Goal: Transaction & Acquisition: Purchase product/service

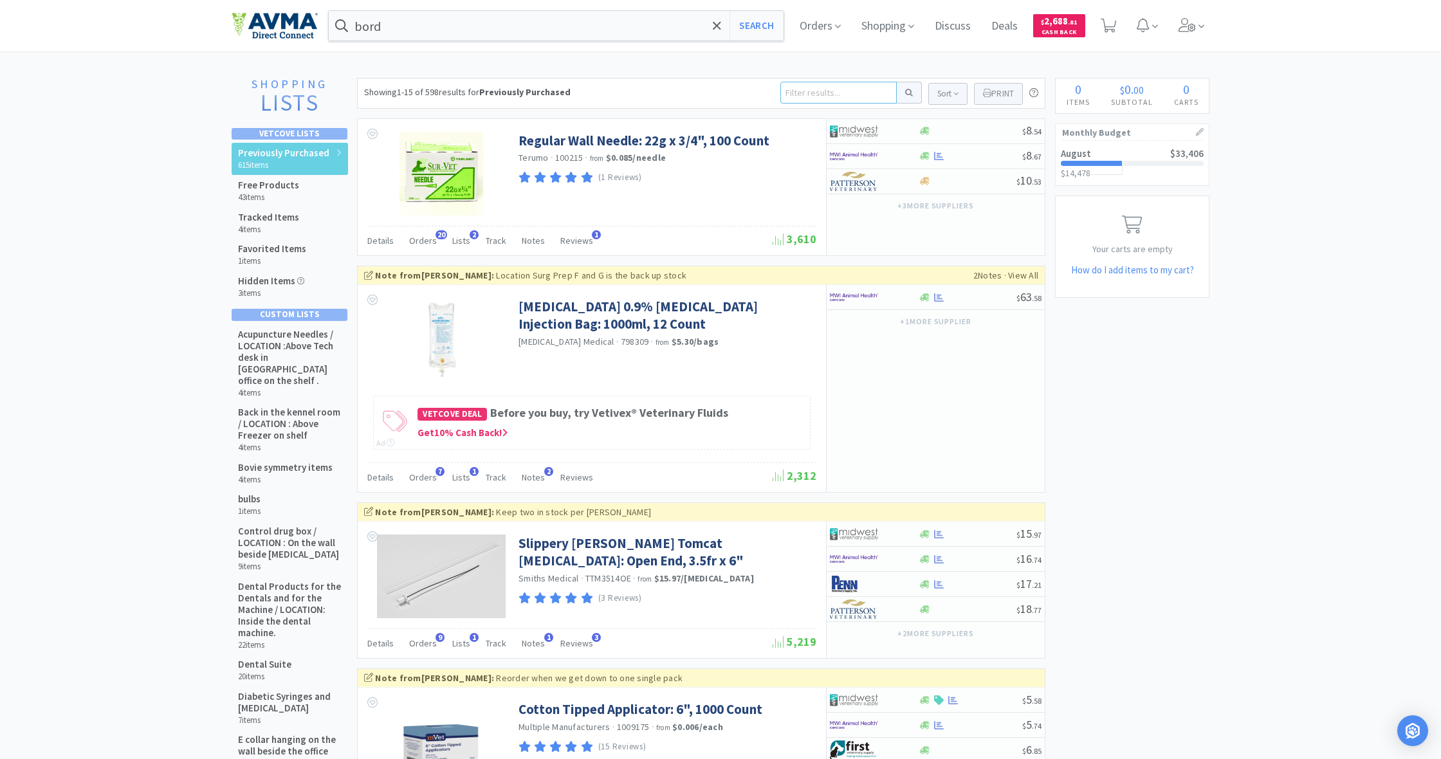
click at [803, 92] on input at bounding box center [838, 93] width 116 height 22
type input "apoquel"
click at [907, 93] on button at bounding box center [909, 93] width 25 height 22
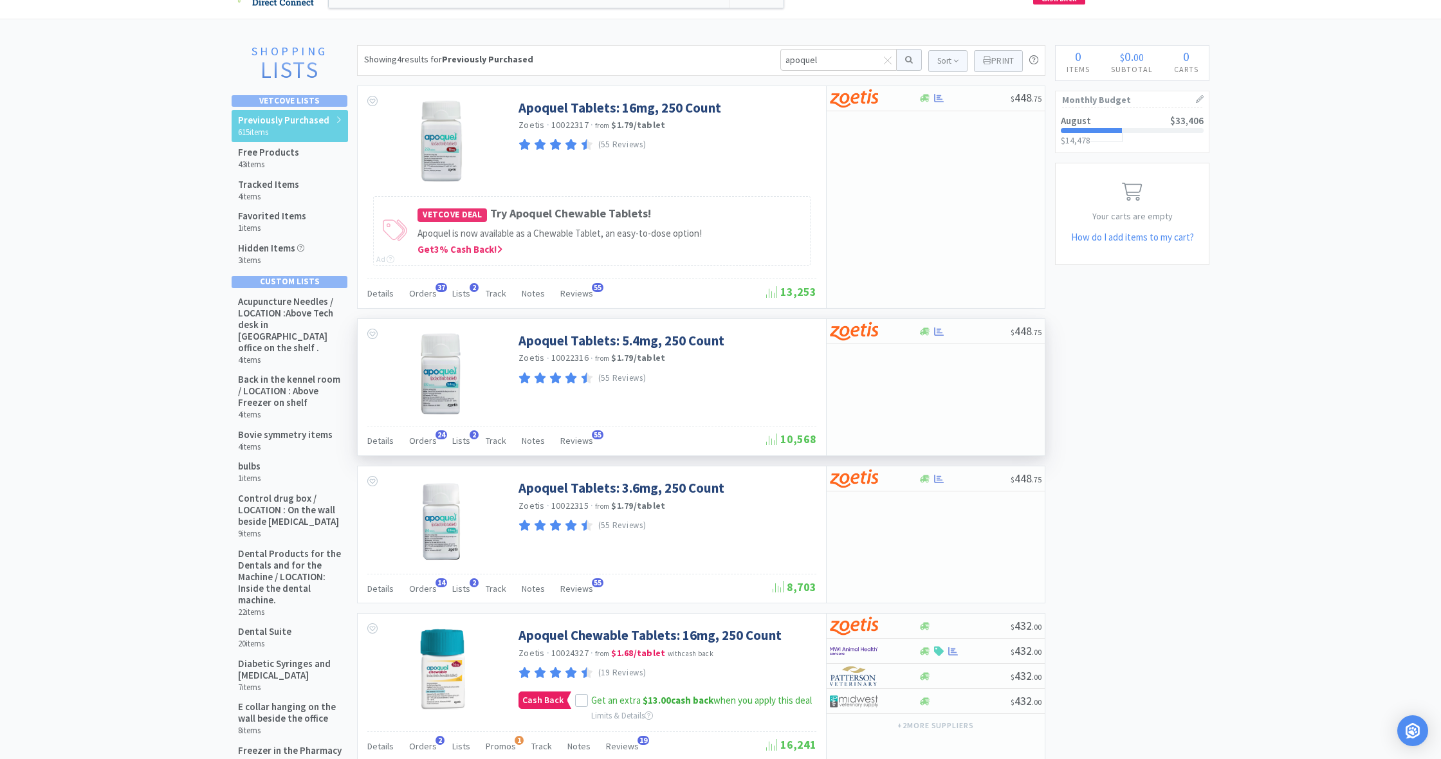
scroll to position [38, 0]
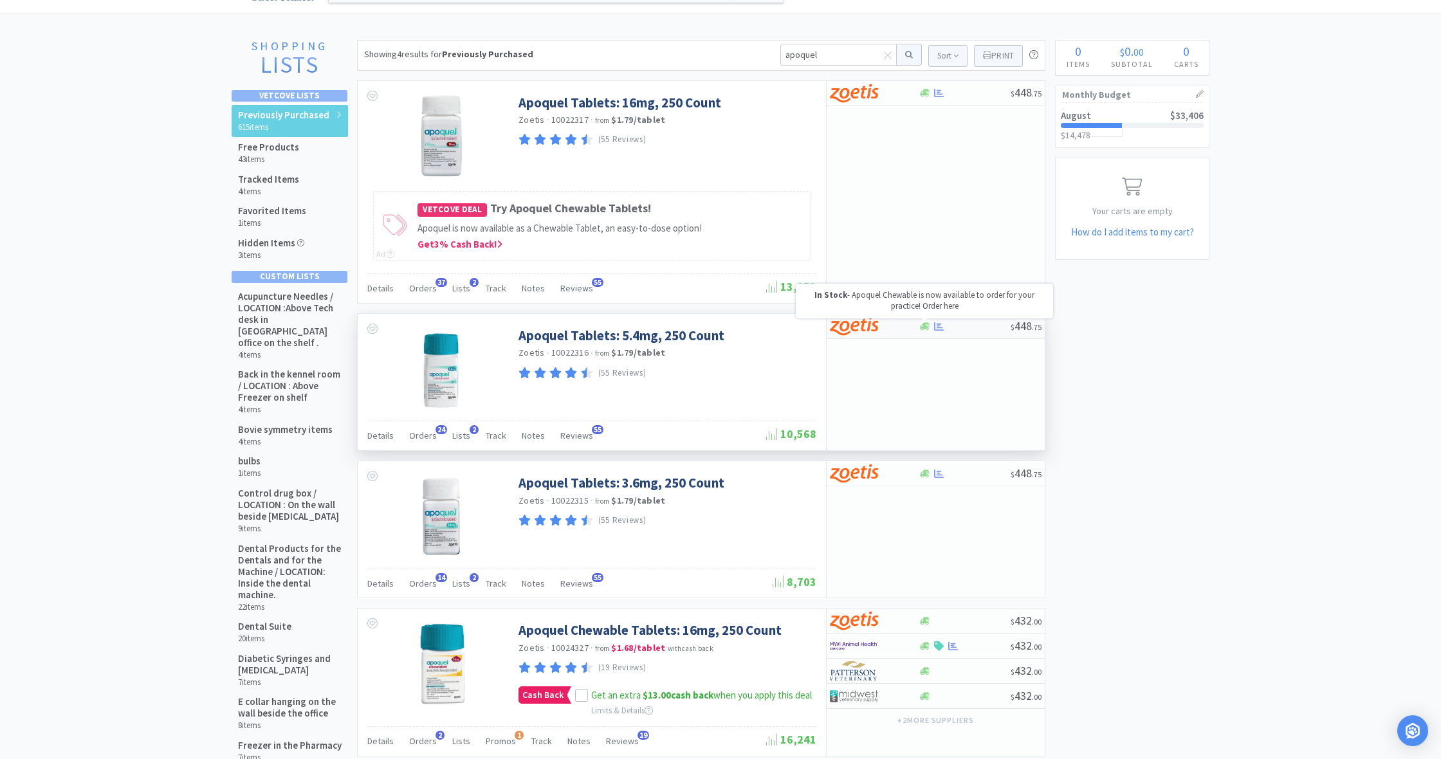
click at [924, 325] on icon at bounding box center [925, 326] width 10 height 8
select select "1"
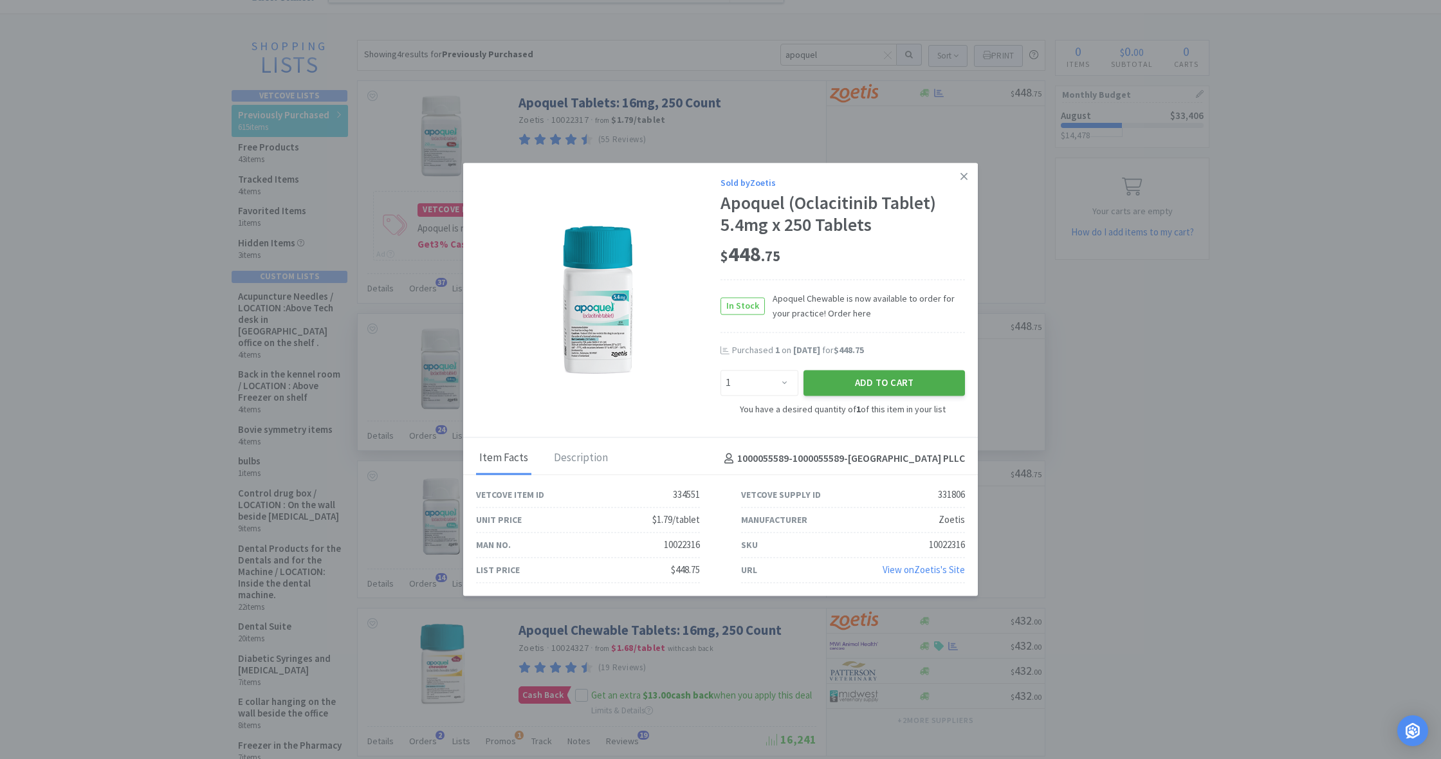
click at [886, 381] on button "Add to Cart" at bounding box center [883, 383] width 161 height 26
select select "1"
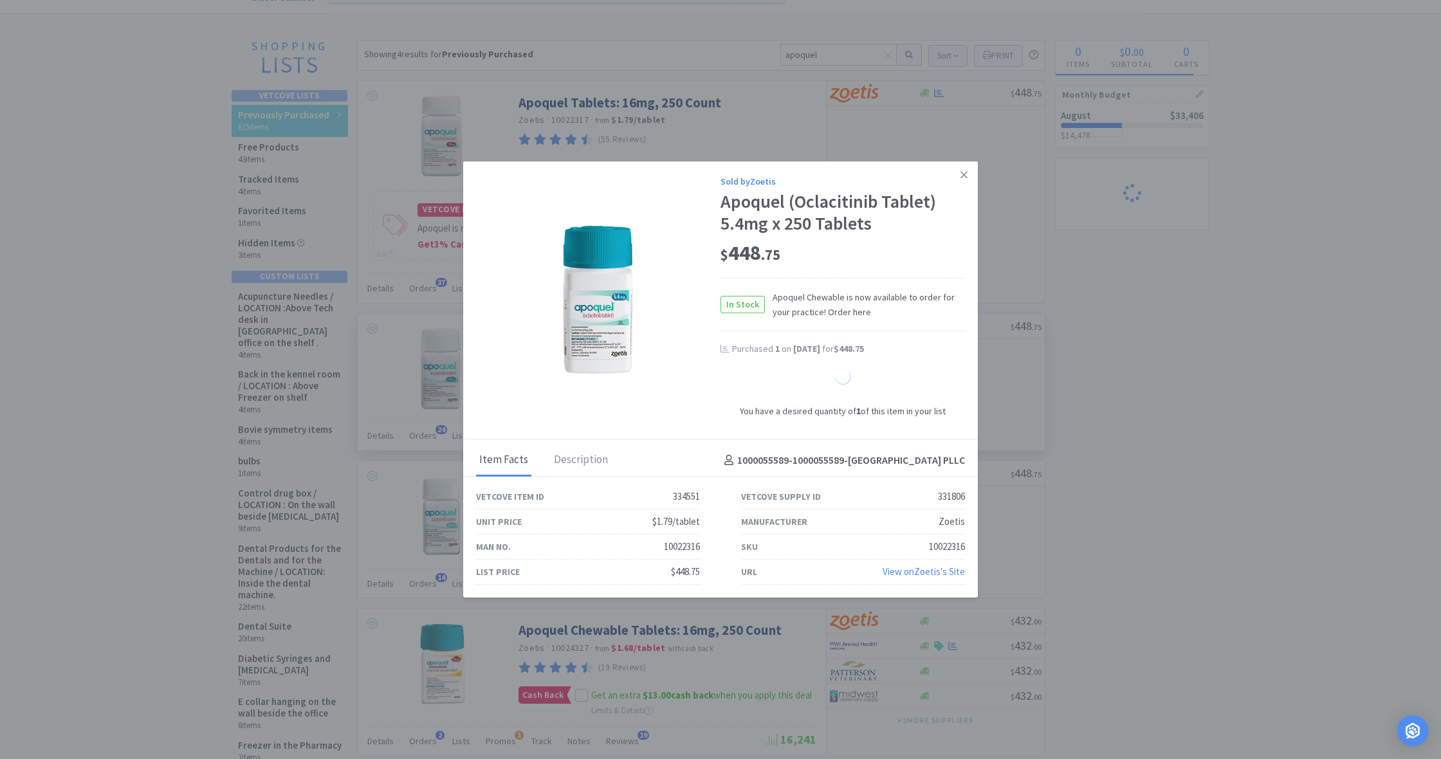
select select "1"
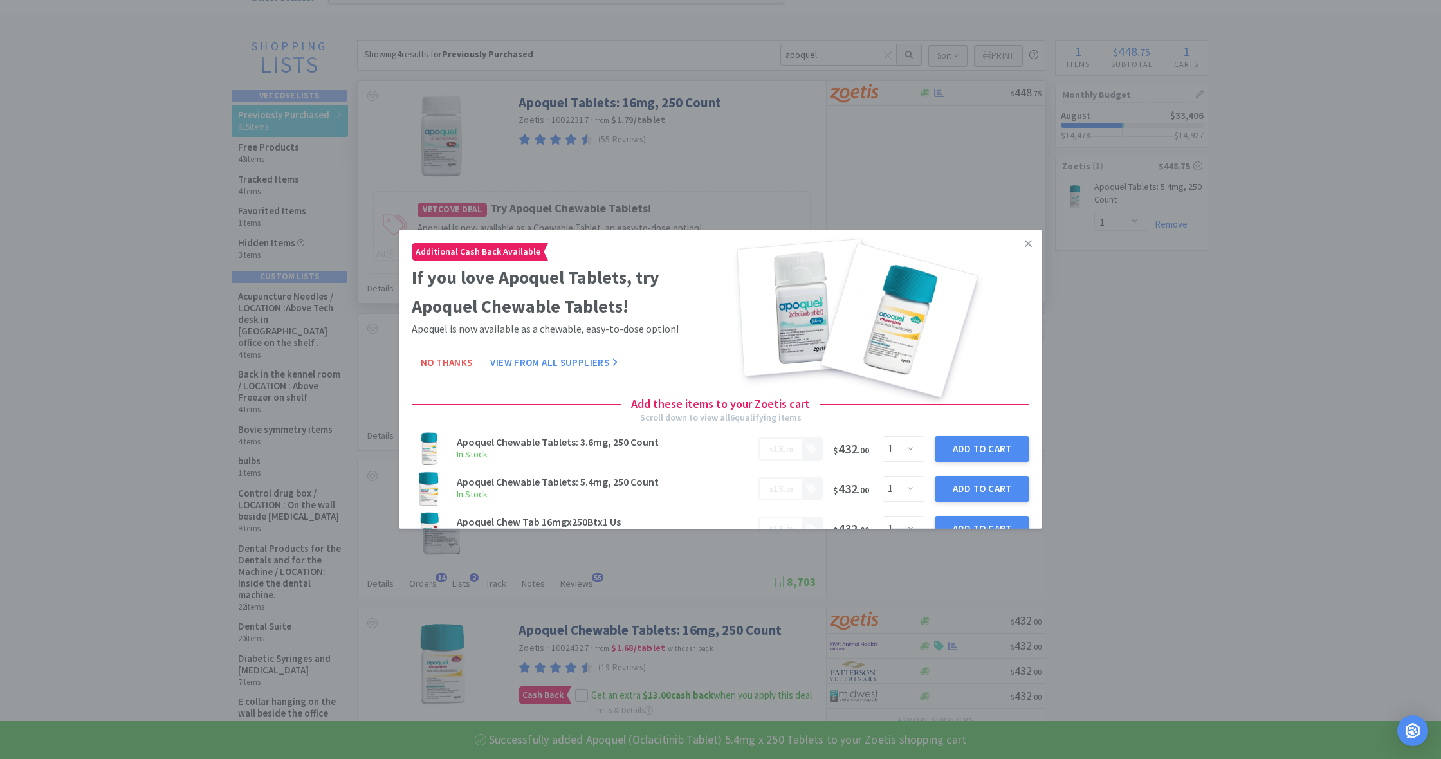
drag, startPoint x: 1027, startPoint y: 242, endPoint x: 1026, endPoint y: 257, distance: 15.4
click at [1027, 242] on icon at bounding box center [1028, 244] width 7 height 12
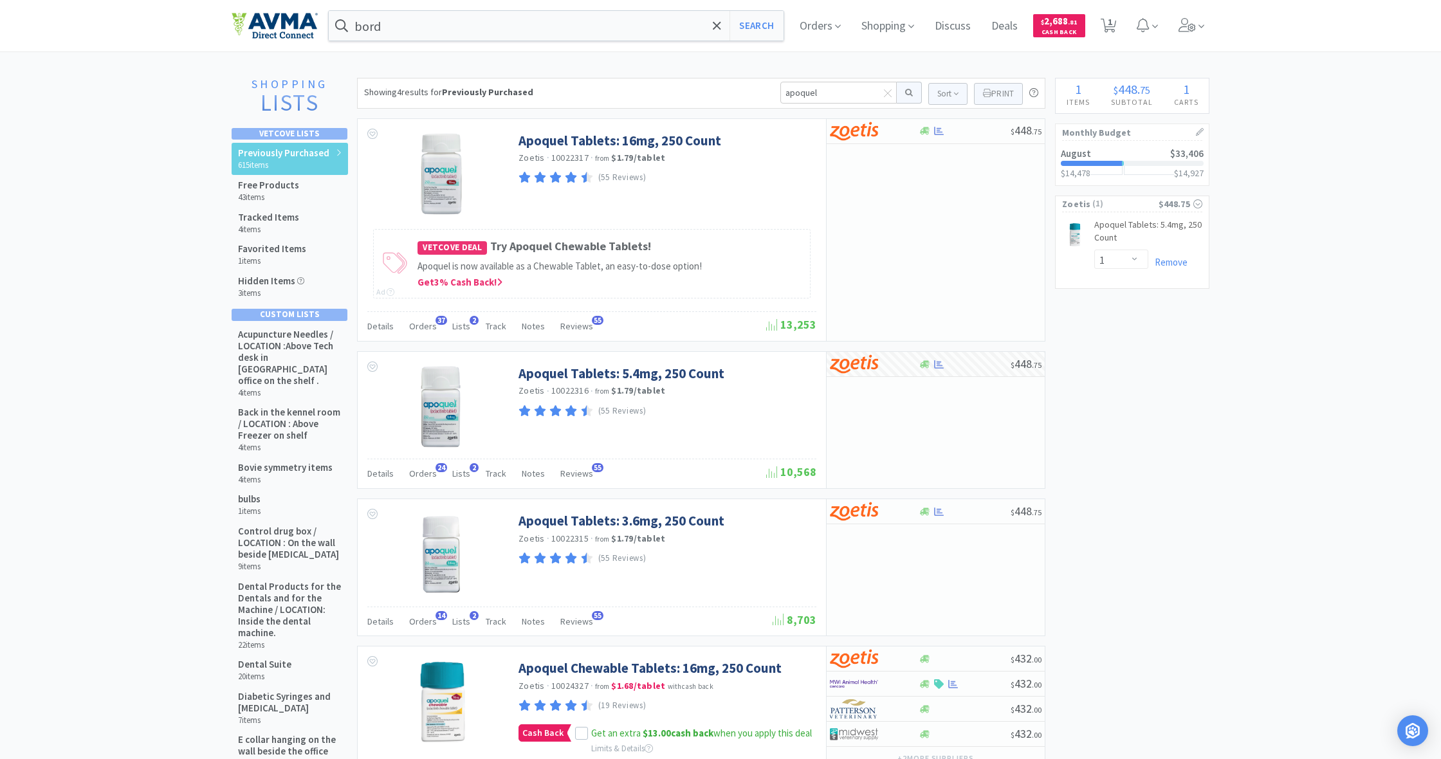
scroll to position [0, 0]
click at [1153, 239] on link "Apoquel Tablets: 5.4mg, 250 Count CB" at bounding box center [1148, 234] width 108 height 30
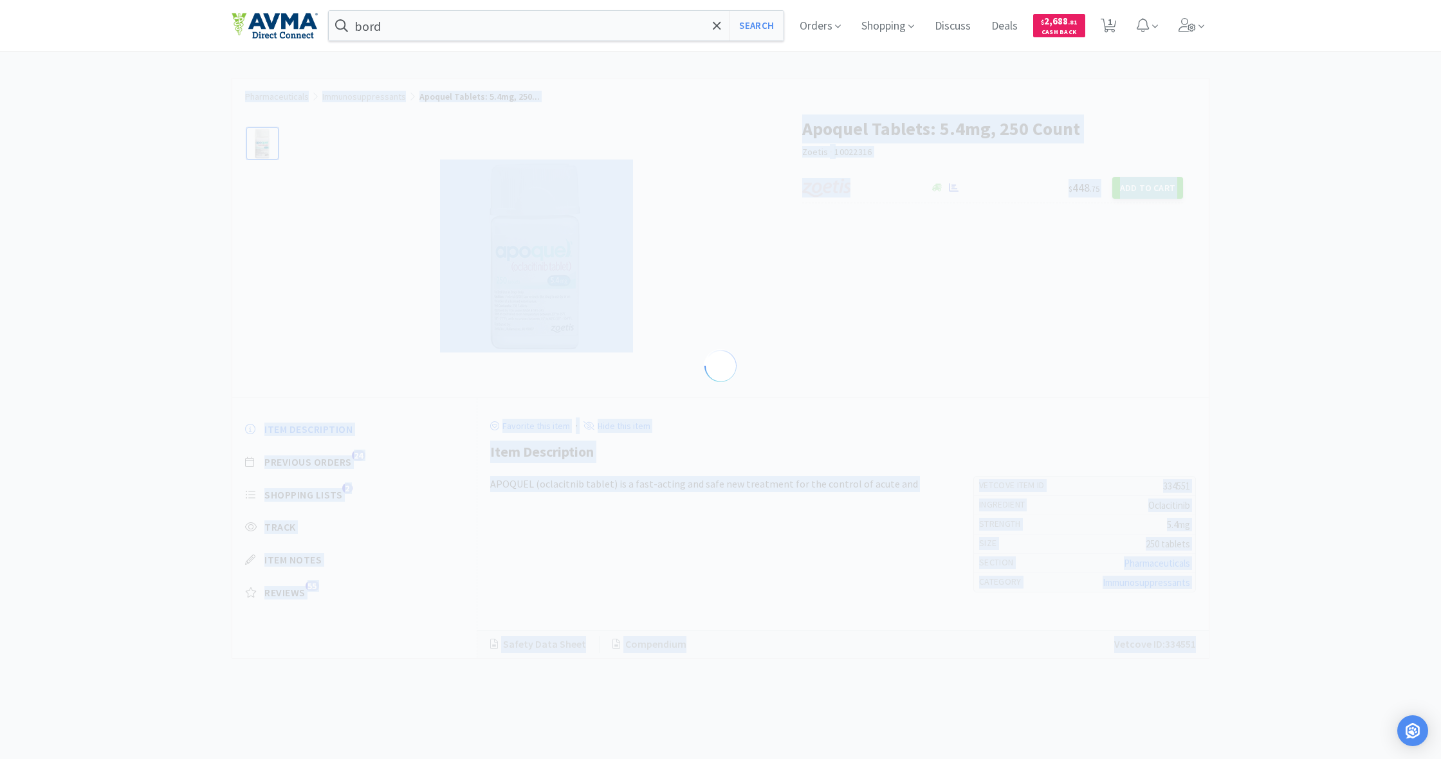
click at [1153, 239] on div "Apoquel Tablets: 5.4mg, 250 Count [PERSON_NAME] · 10022316 $ 448 . 75 Add to Ca…" at bounding box center [720, 250] width 976 height 296
select select "334551"
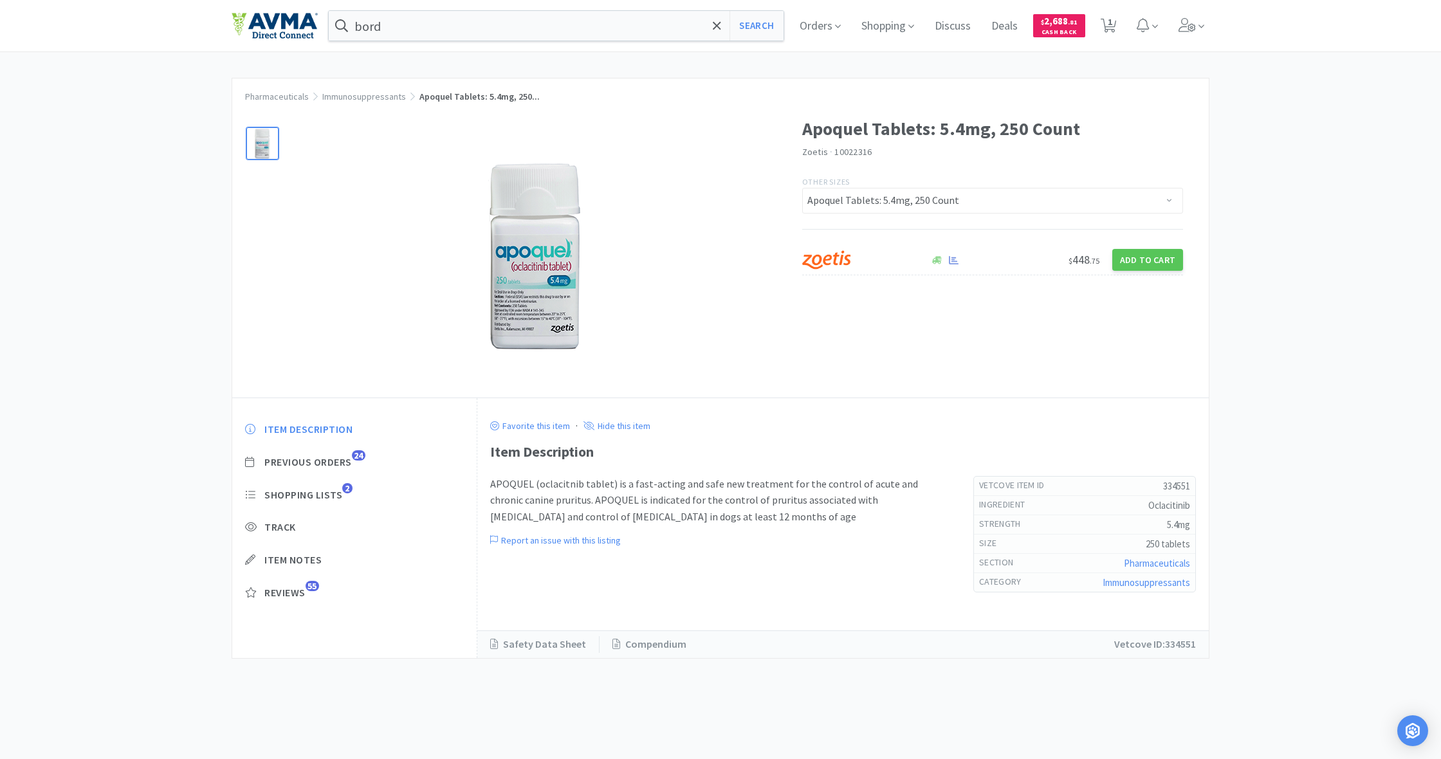
drag, startPoint x: 1303, startPoint y: 174, endPoint x: 1228, endPoint y: 128, distance: 88.4
click at [1303, 174] on div "Pharmaceuticals Immunosuppressants Apoquel Tablets: 5.4mg, 250... Apoquel Table…" at bounding box center [720, 368] width 1441 height 581
click at [1104, 23] on icon at bounding box center [1108, 26] width 16 height 14
select select "1"
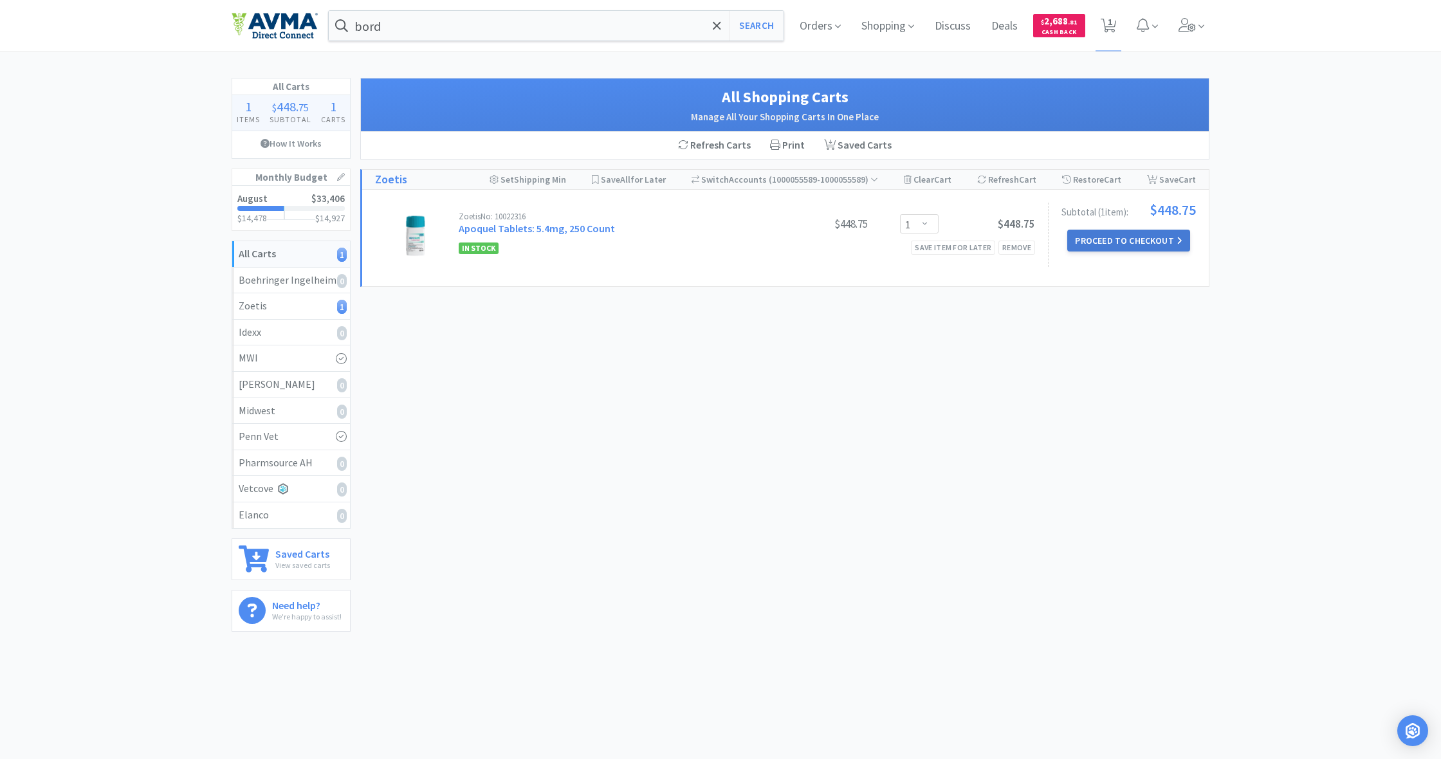
click at [1131, 245] on button "Proceed to Checkout" at bounding box center [1128, 241] width 122 height 22
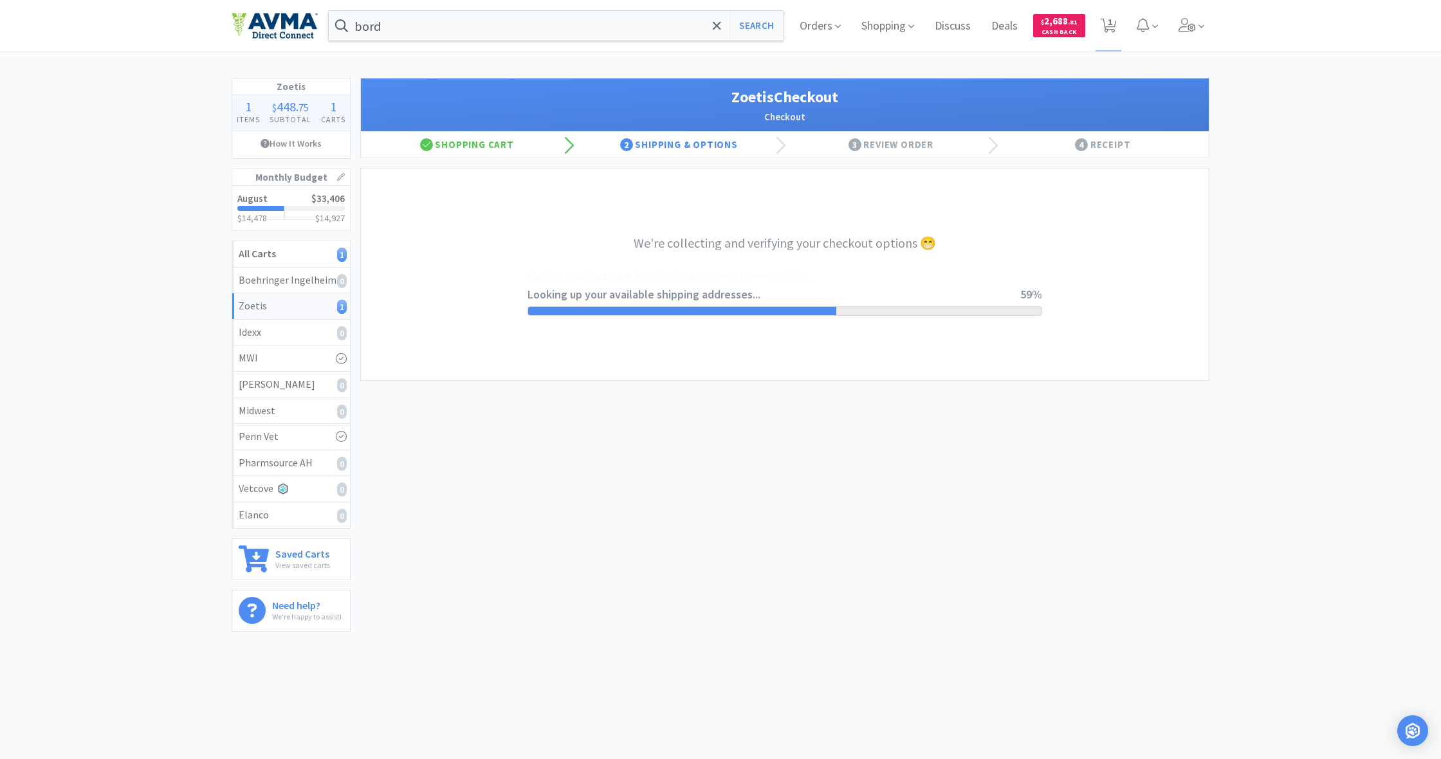
select select "invoice"
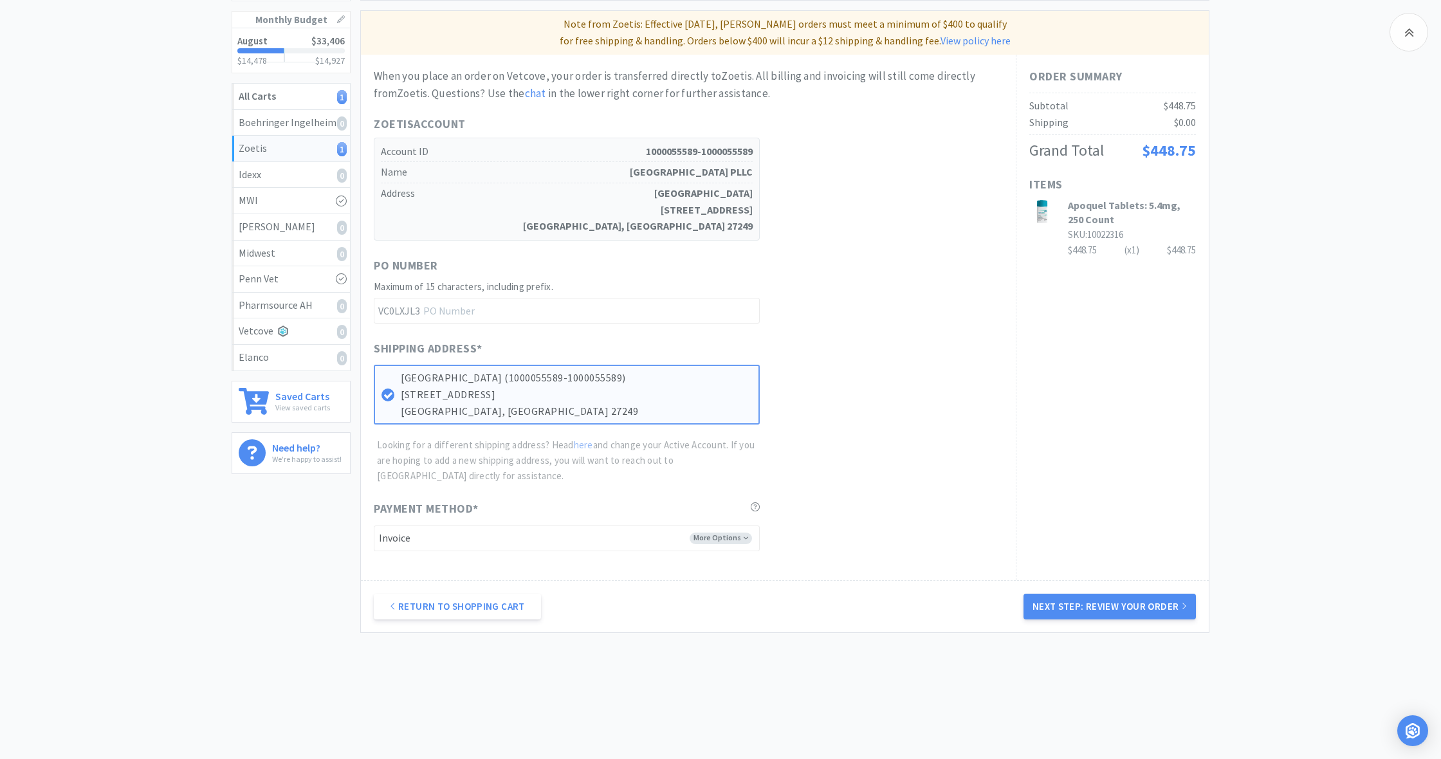
scroll to position [157, 0]
click at [1131, 607] on button "Next Step: Review Your Order" at bounding box center [1109, 607] width 172 height 26
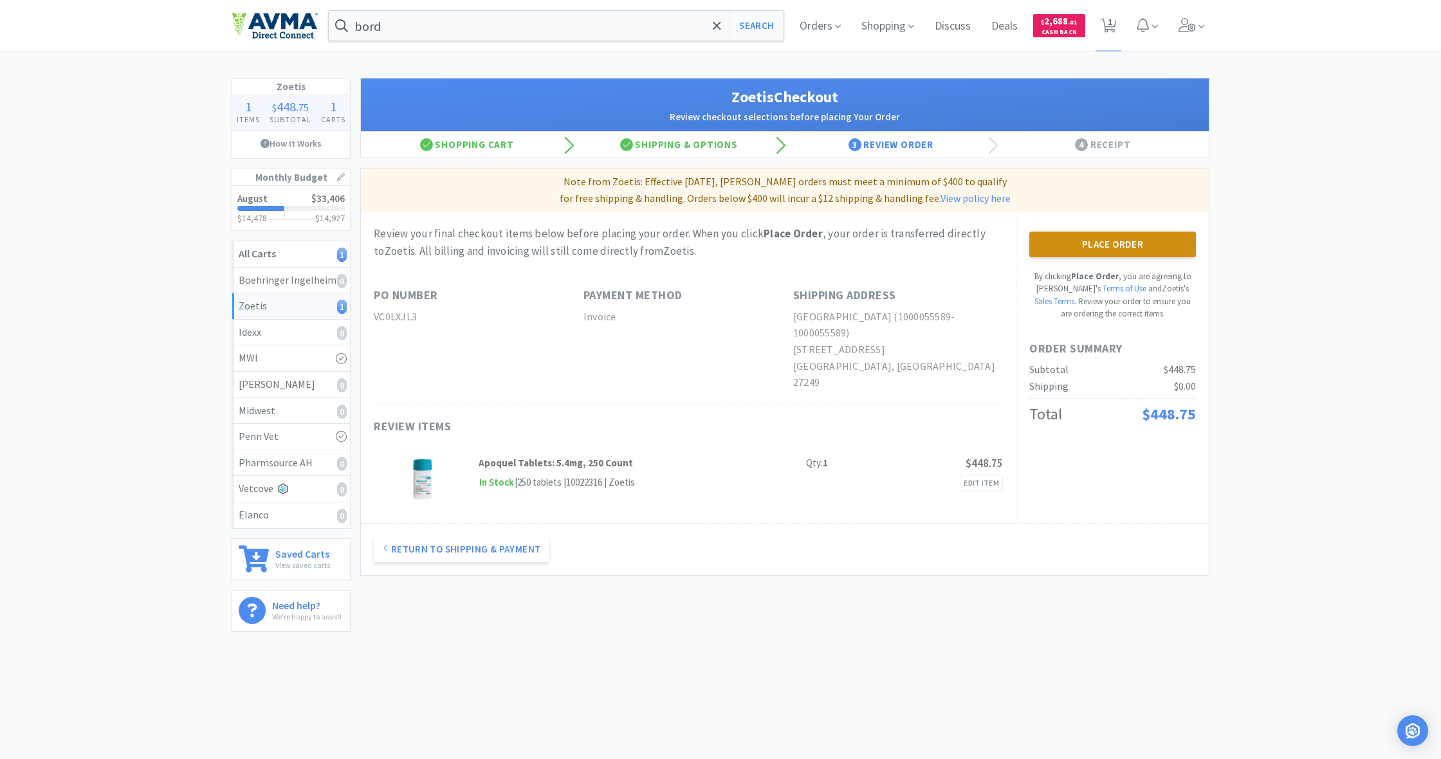
click at [1103, 243] on button "Place Order" at bounding box center [1112, 245] width 167 height 26
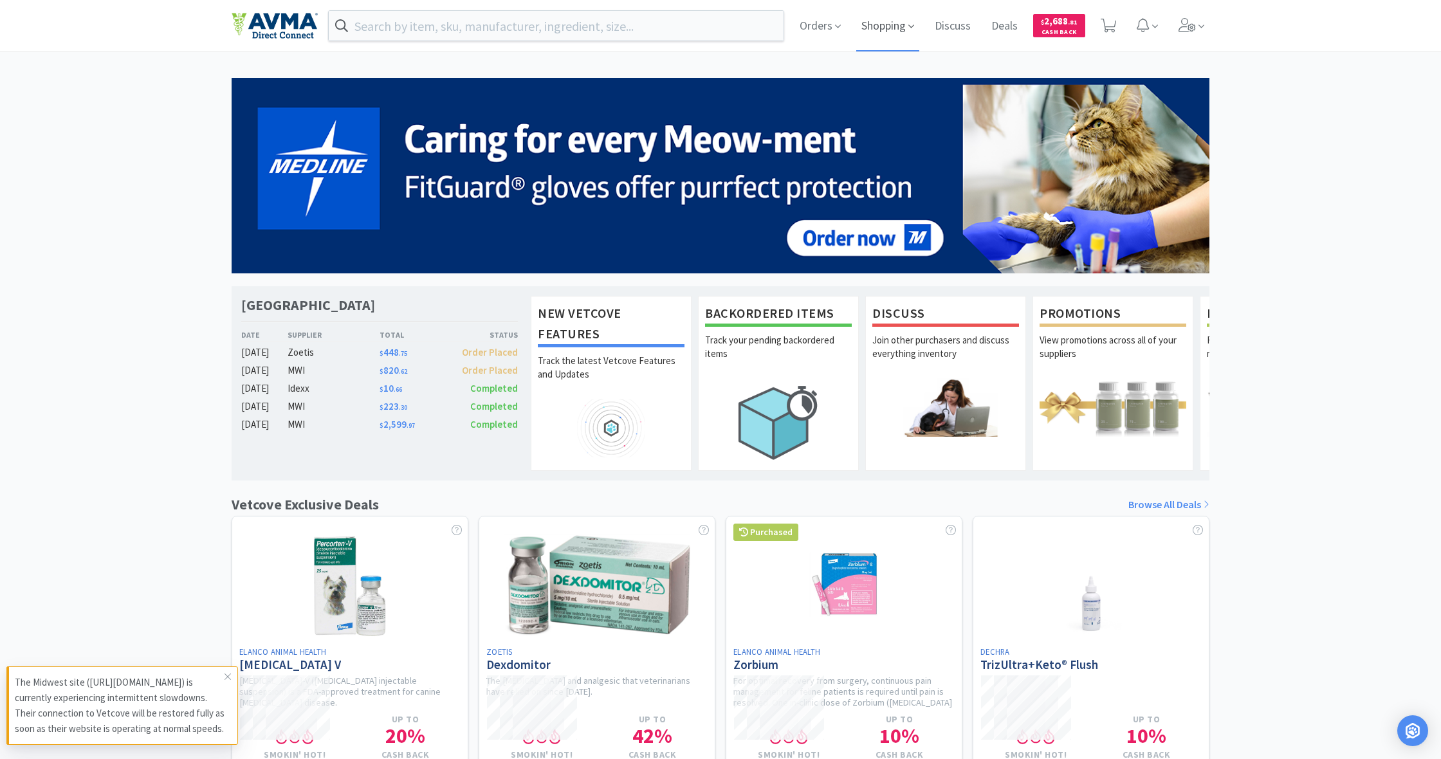
click at [880, 28] on span "Shopping" at bounding box center [887, 25] width 63 height 51
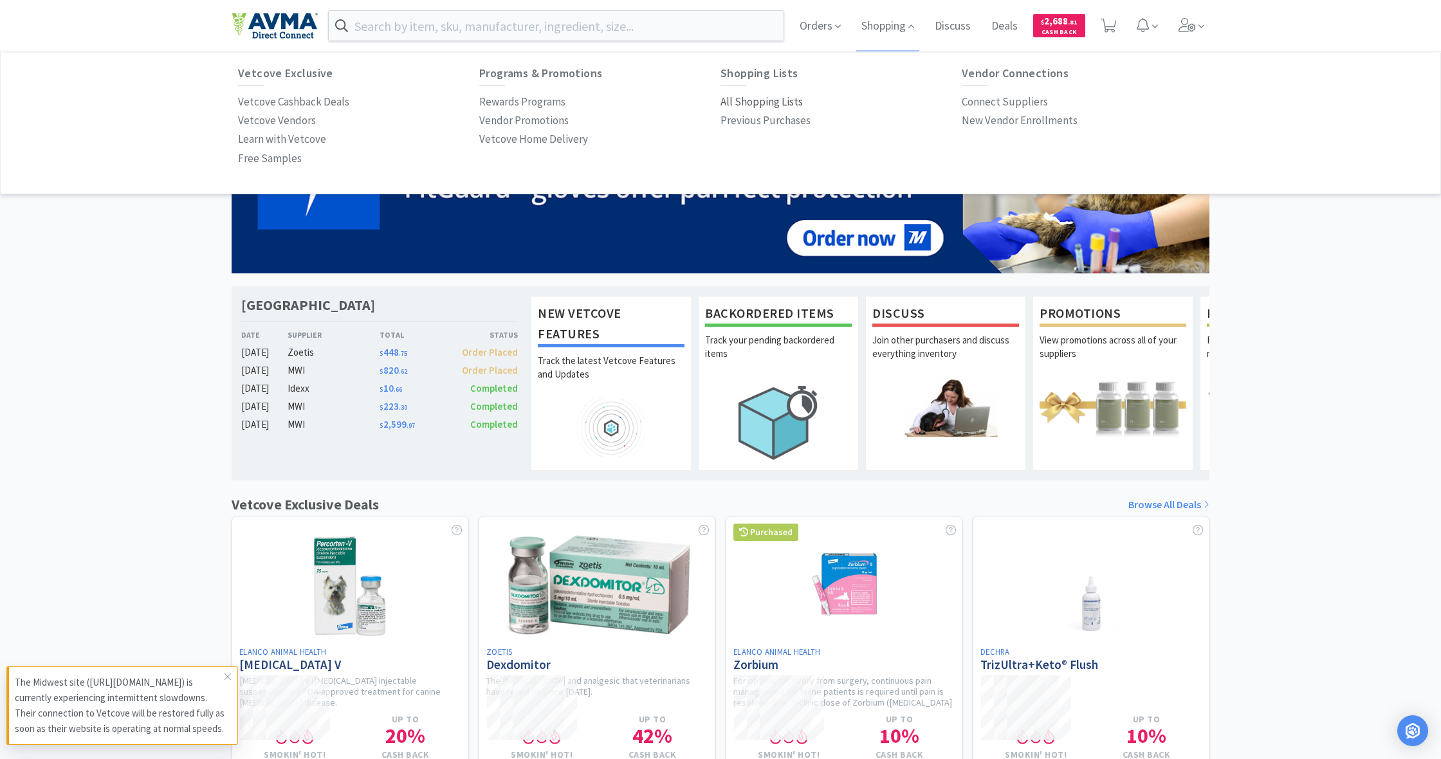
click at [760, 100] on p "All Shopping Lists" at bounding box center [761, 101] width 82 height 17
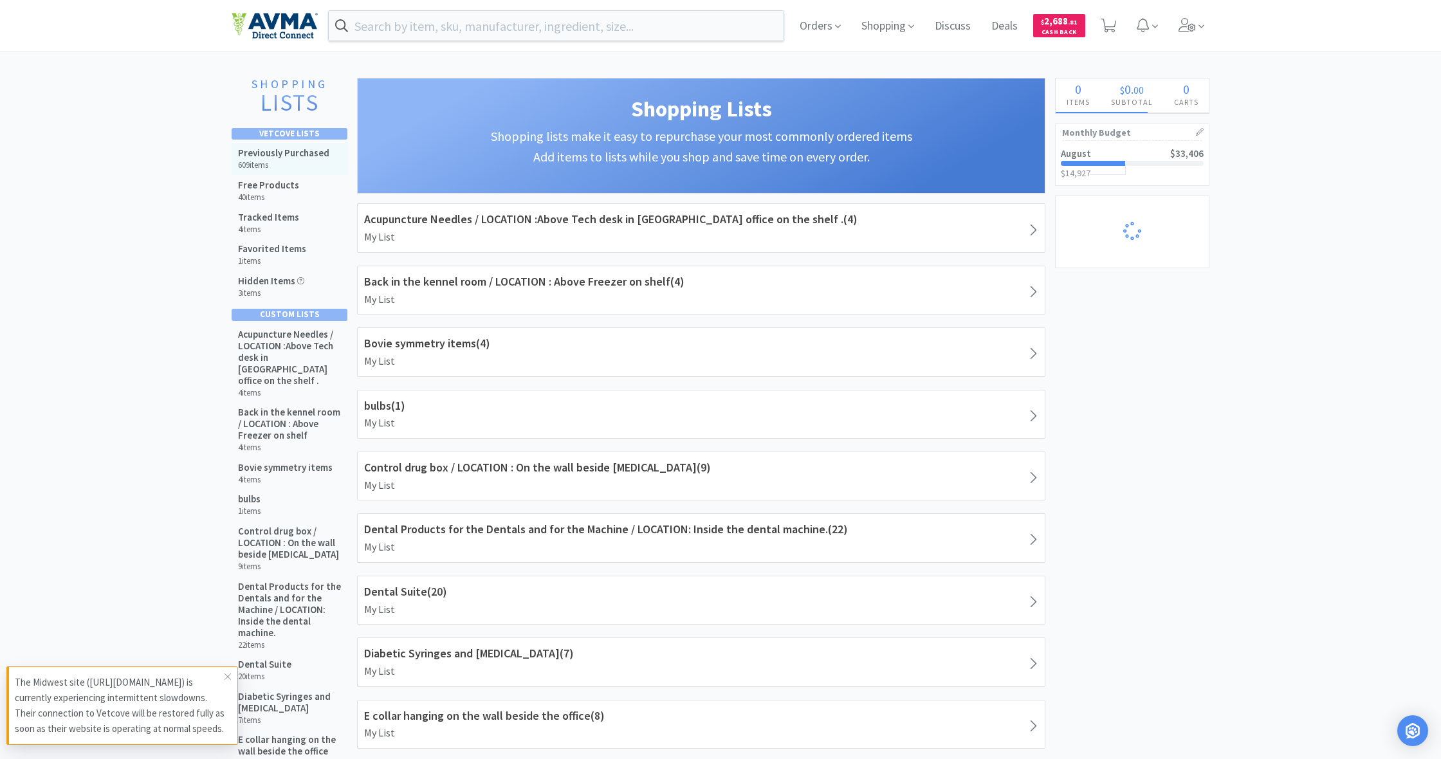
click at [291, 171] on div "Previously Purchased 609 items" at bounding box center [290, 159] width 116 height 32
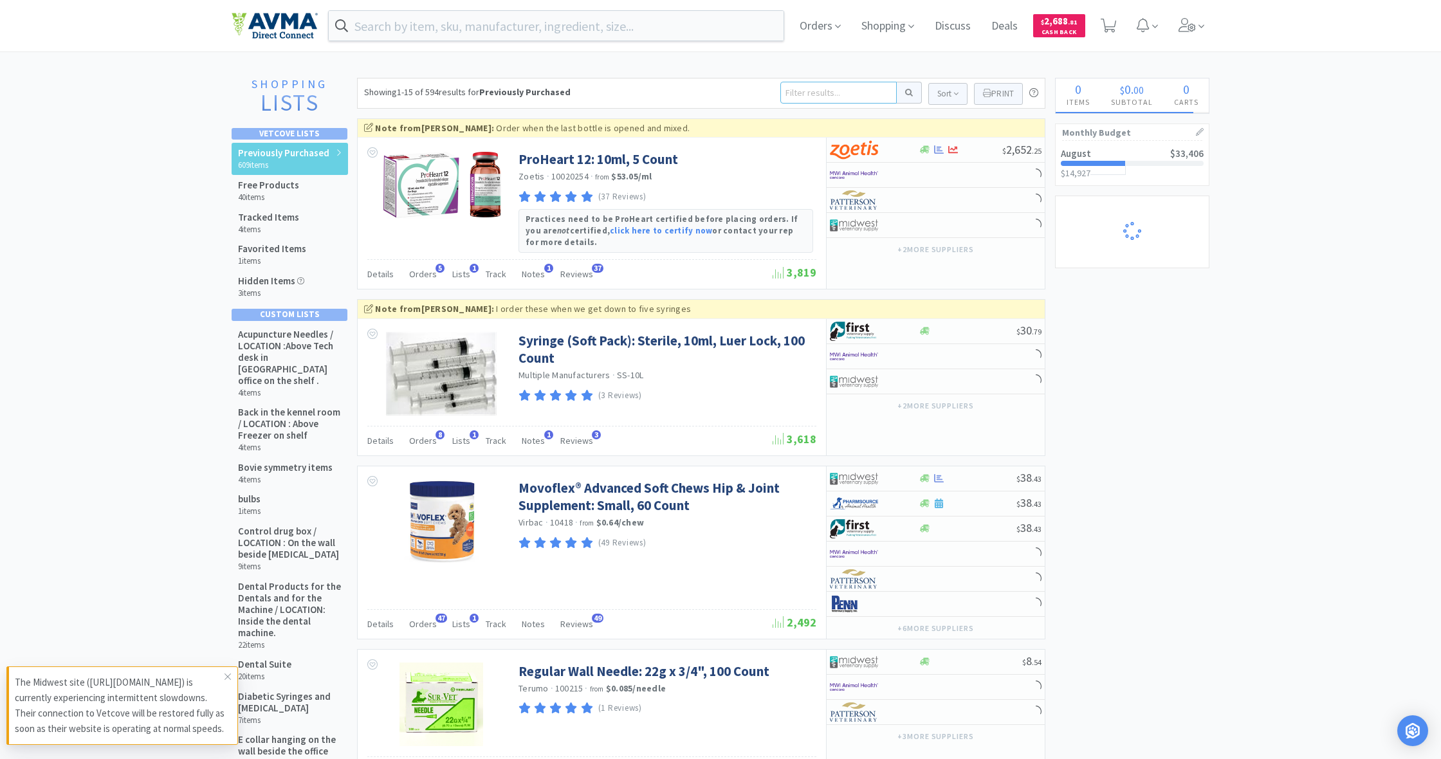
click at [796, 98] on input at bounding box center [838, 93] width 116 height 22
type input "1cc"
click at [907, 93] on button at bounding box center [909, 93] width 25 height 22
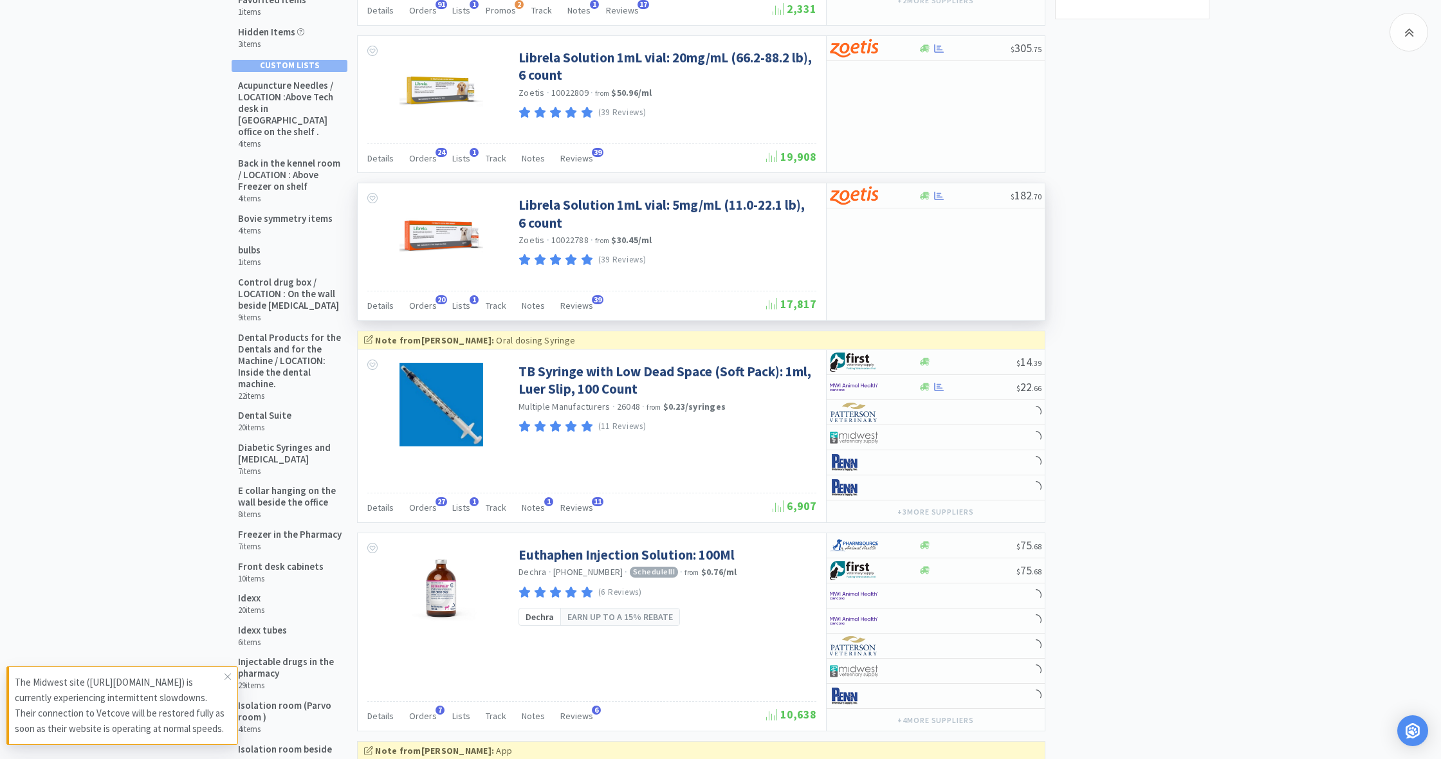
scroll to position [250, 0]
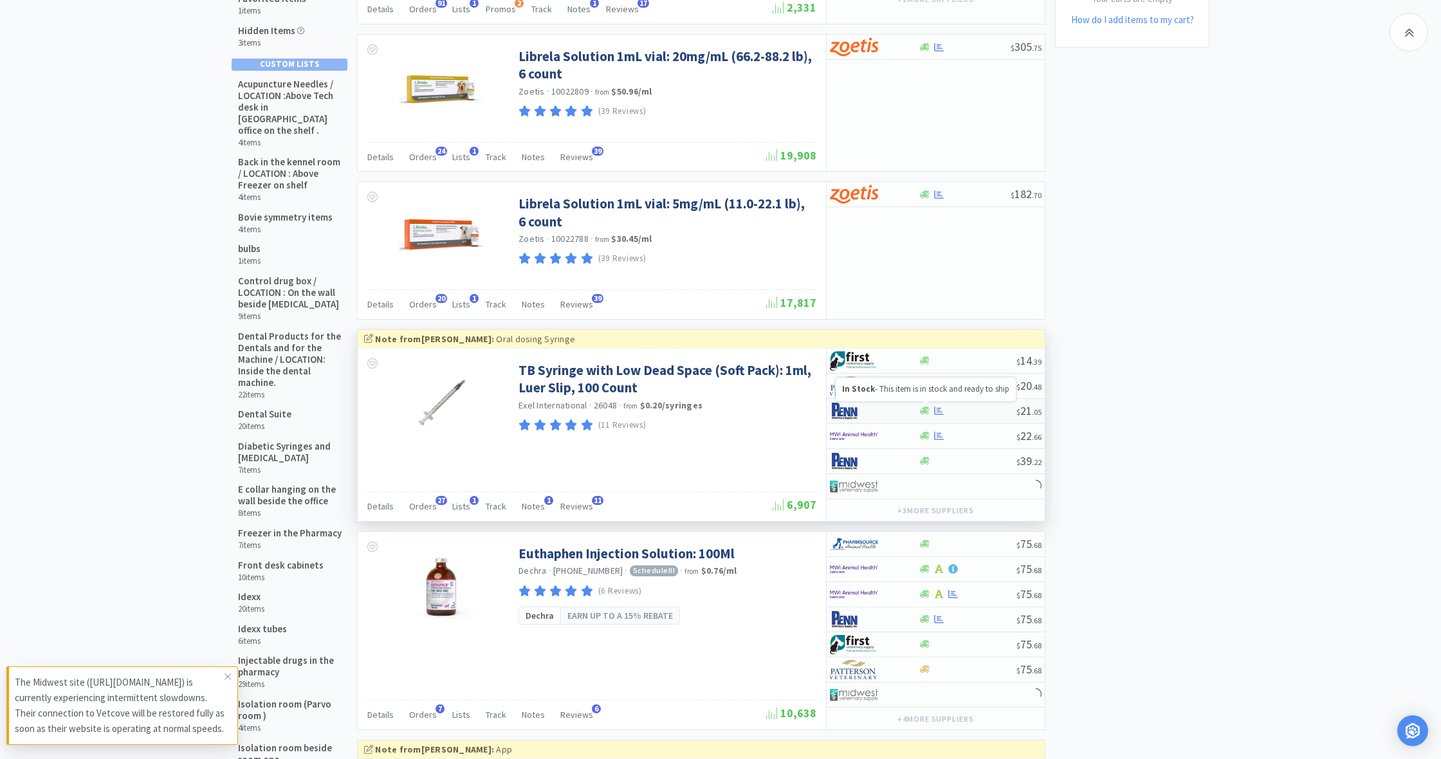
click at [925, 407] on icon at bounding box center [925, 411] width 10 height 8
select select "1"
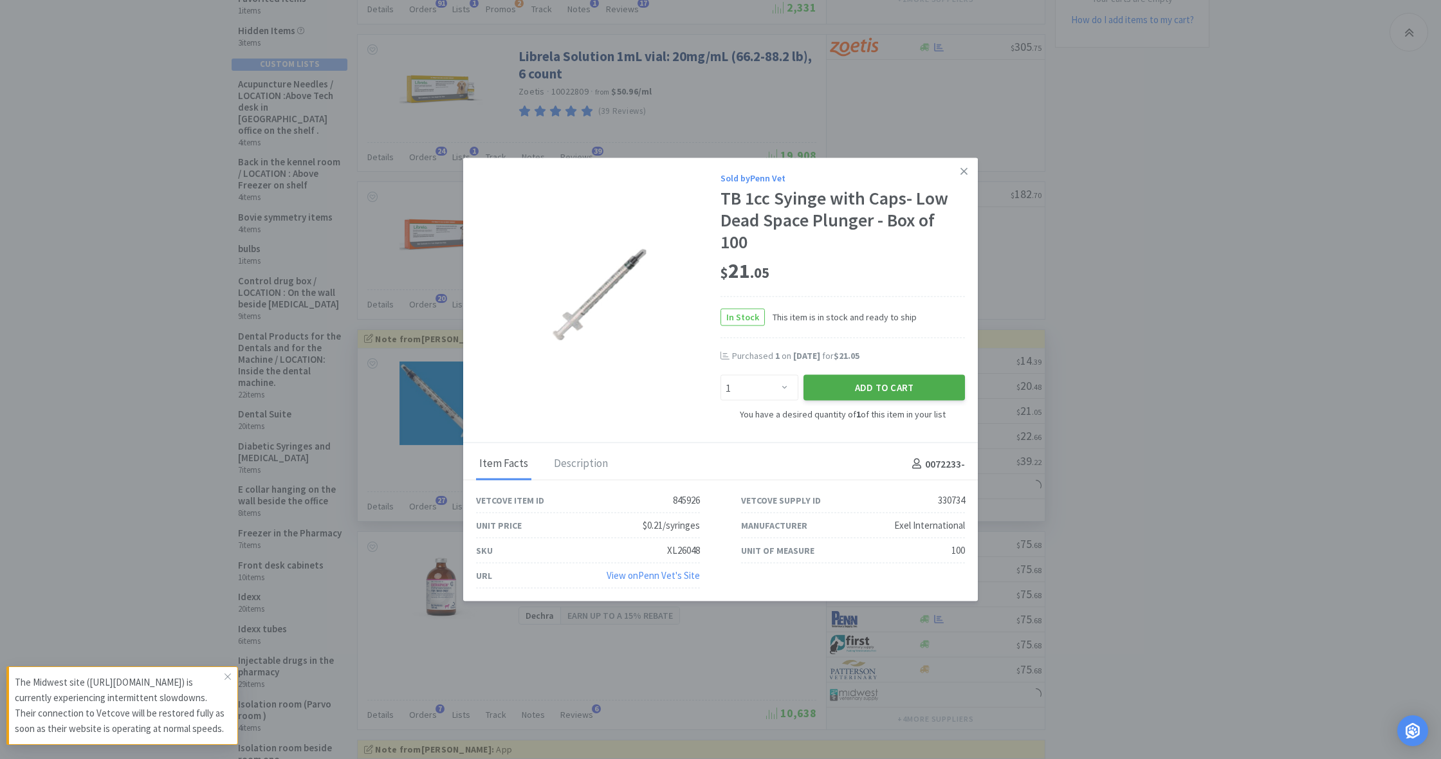
click at [873, 386] on button "Add to Cart" at bounding box center [883, 388] width 161 height 26
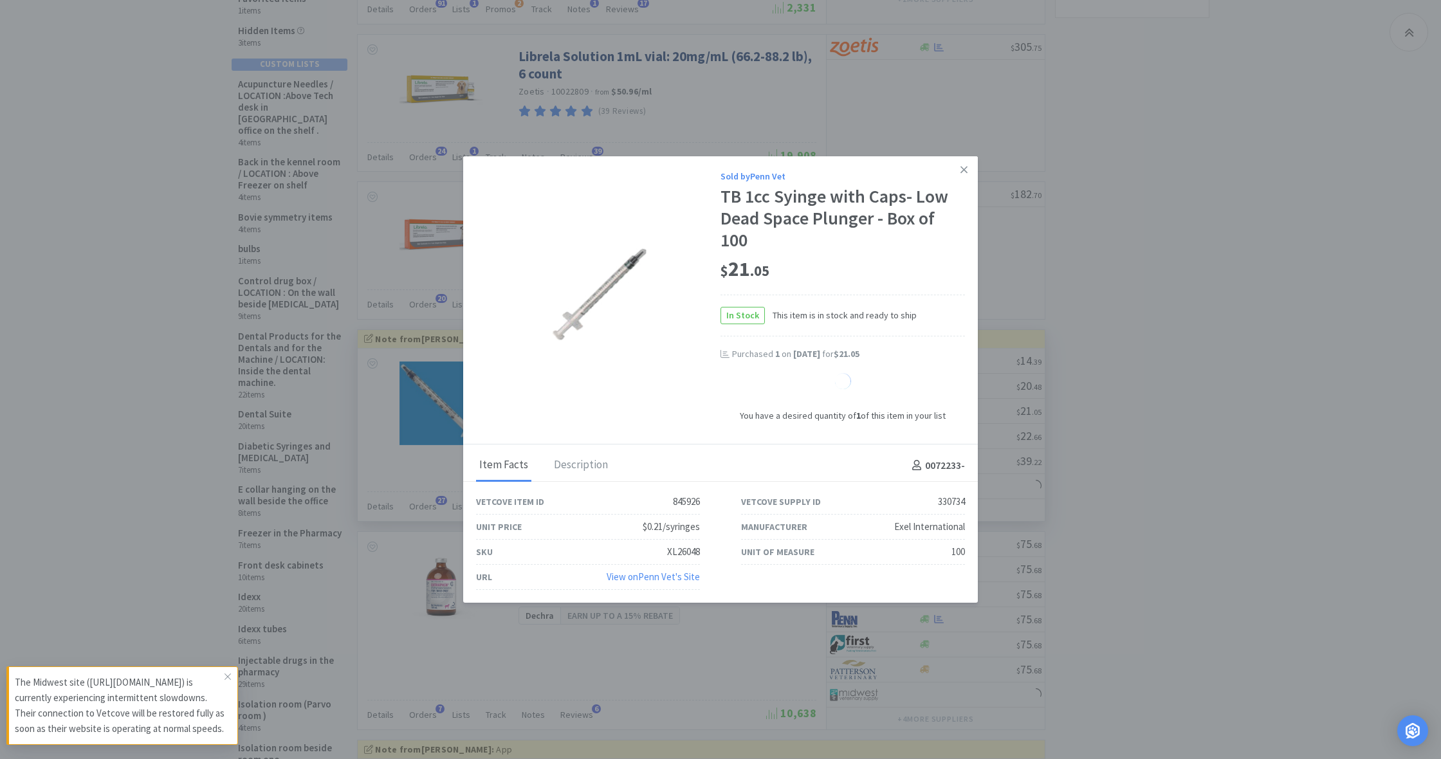
select select "1"
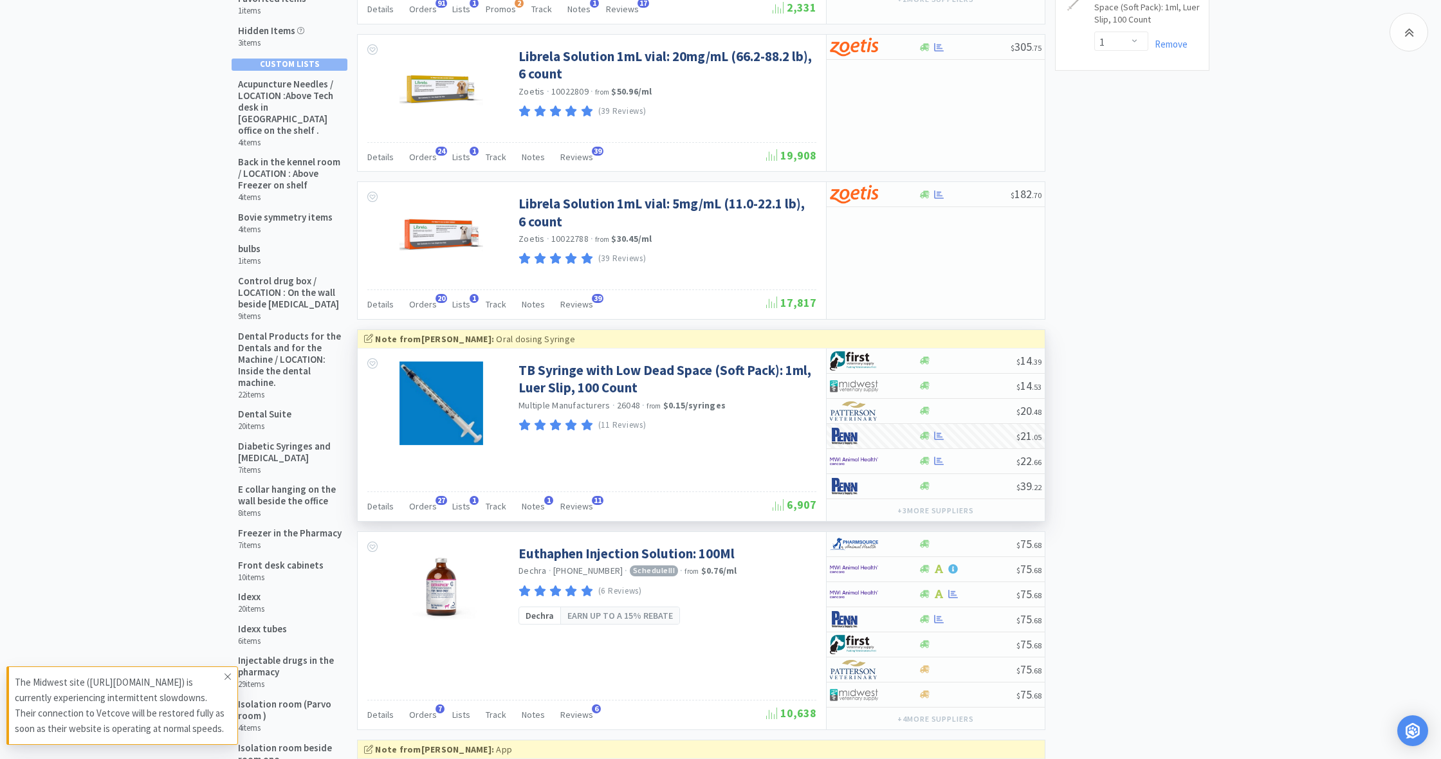
click at [229, 671] on icon at bounding box center [228, 676] width 8 height 10
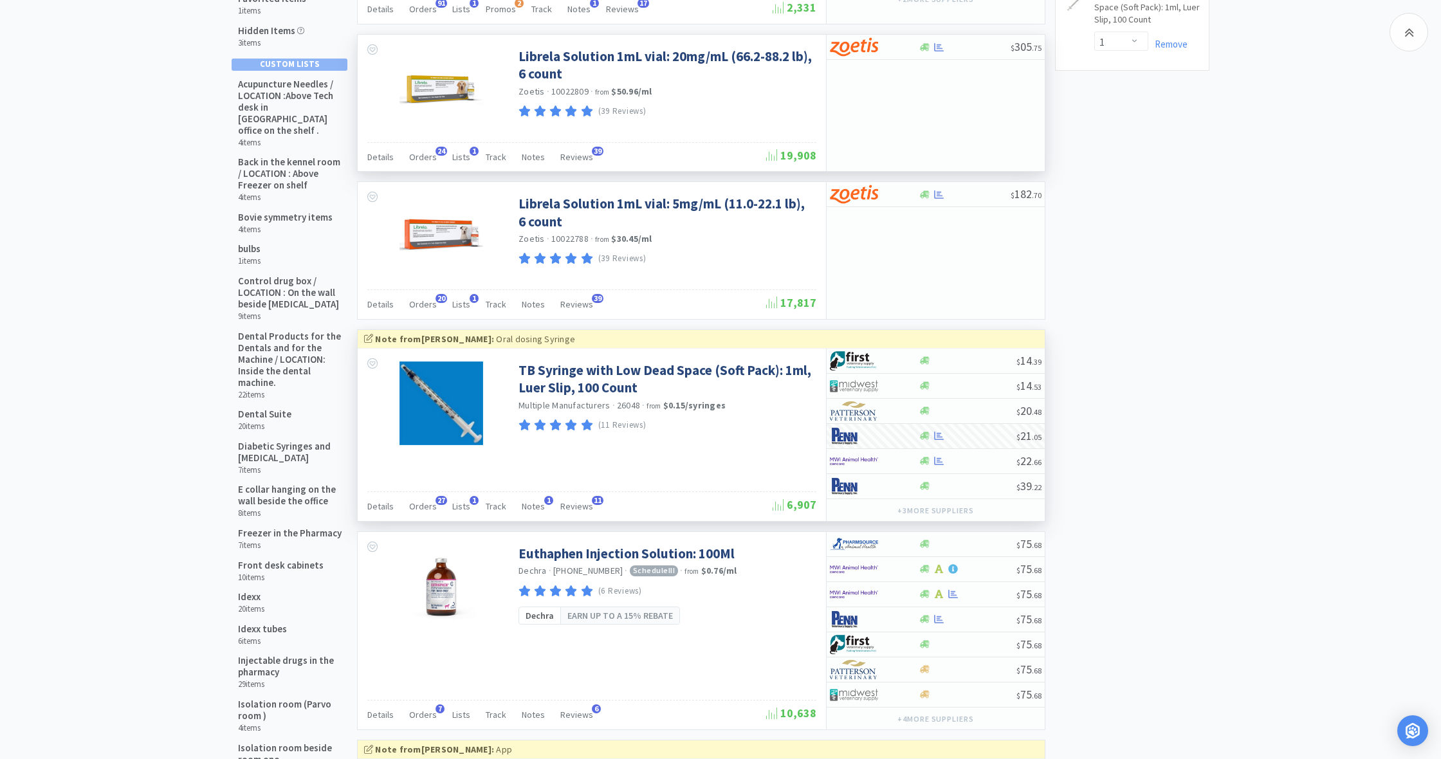
scroll to position [-3, 0]
